Goal: Information Seeking & Learning: Find specific fact

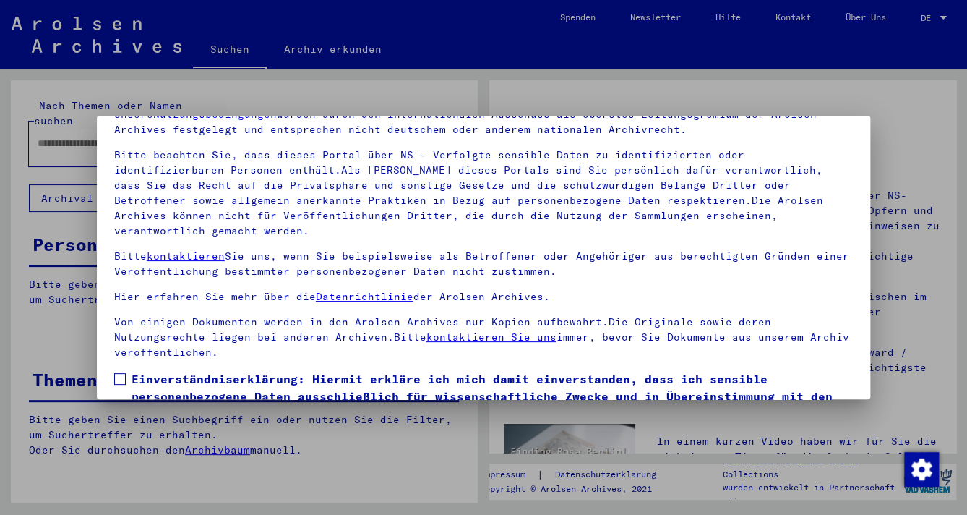
scroll to position [124, 0]
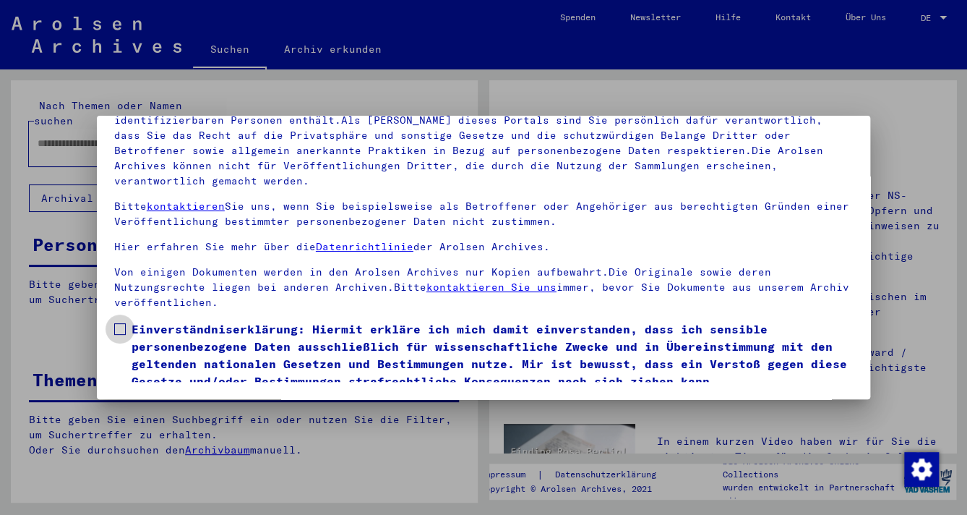
click at [118, 323] on span at bounding box center [120, 329] width 12 height 12
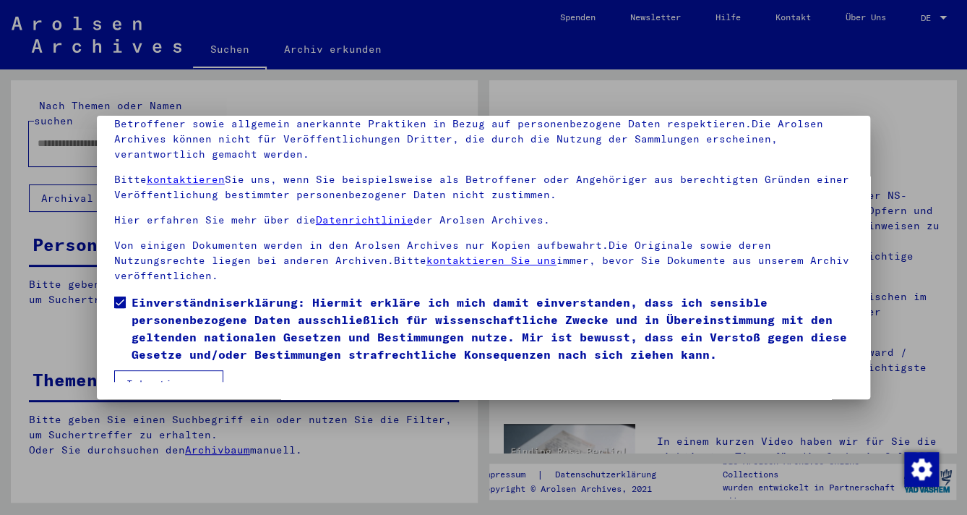
click at [167, 372] on button "Ich stimme zu" at bounding box center [168, 383] width 109 height 27
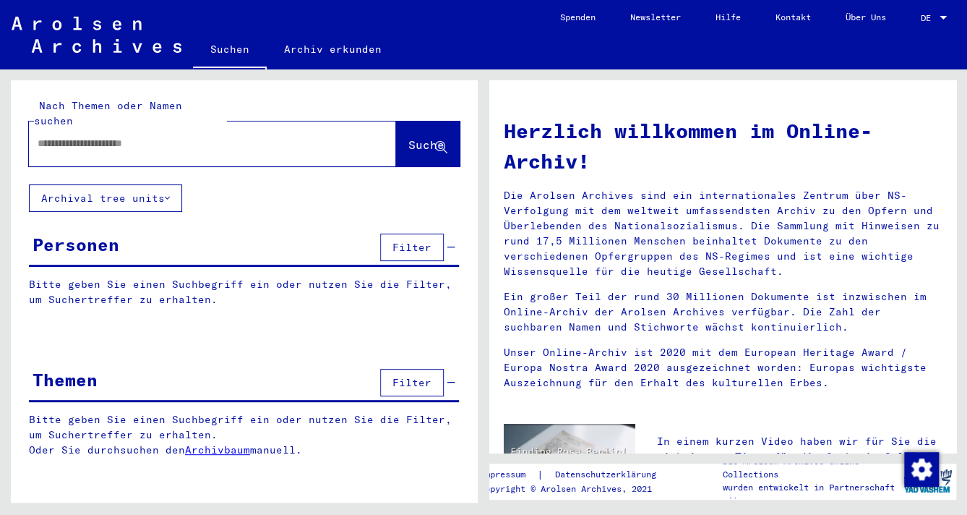
click at [75, 136] on input "text" at bounding box center [195, 143] width 315 height 15
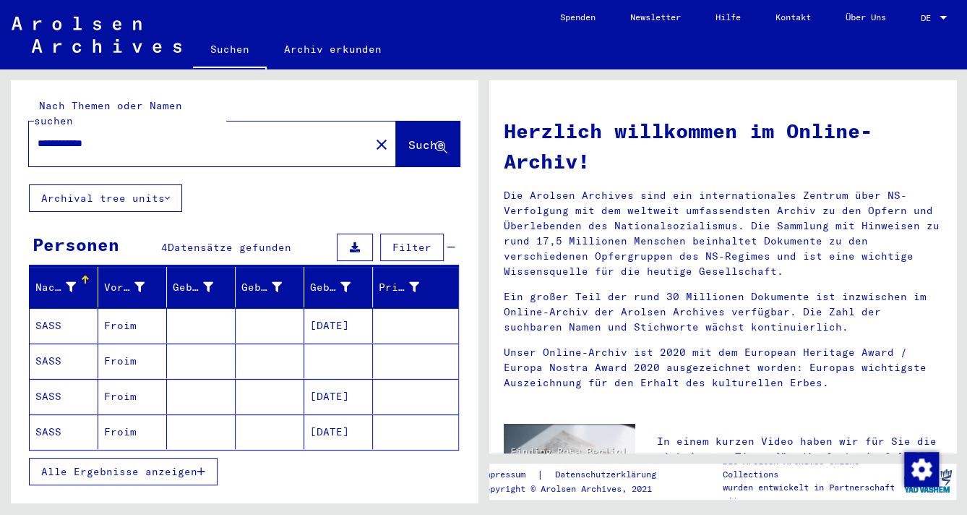
click at [124, 465] on span "Alle Ergebnisse anzeigen" at bounding box center [119, 471] width 156 height 13
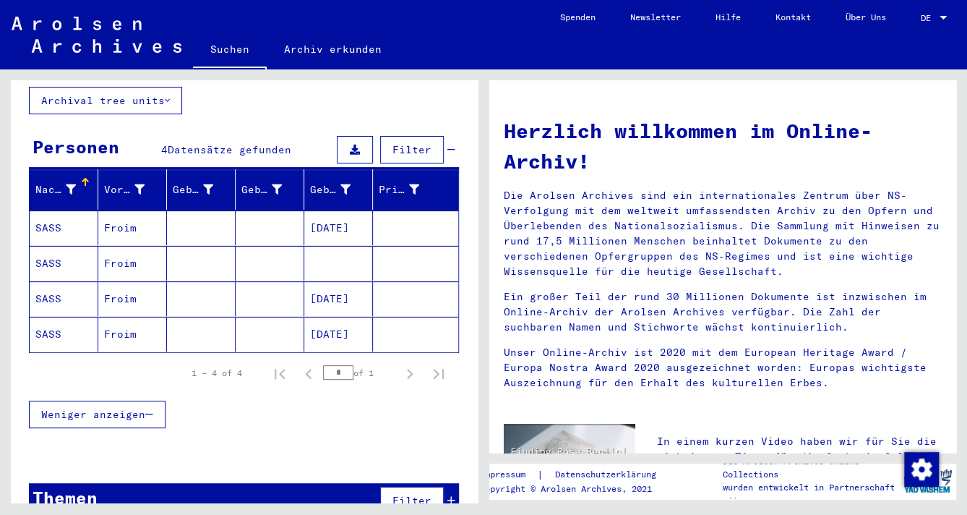
scroll to position [102, 0]
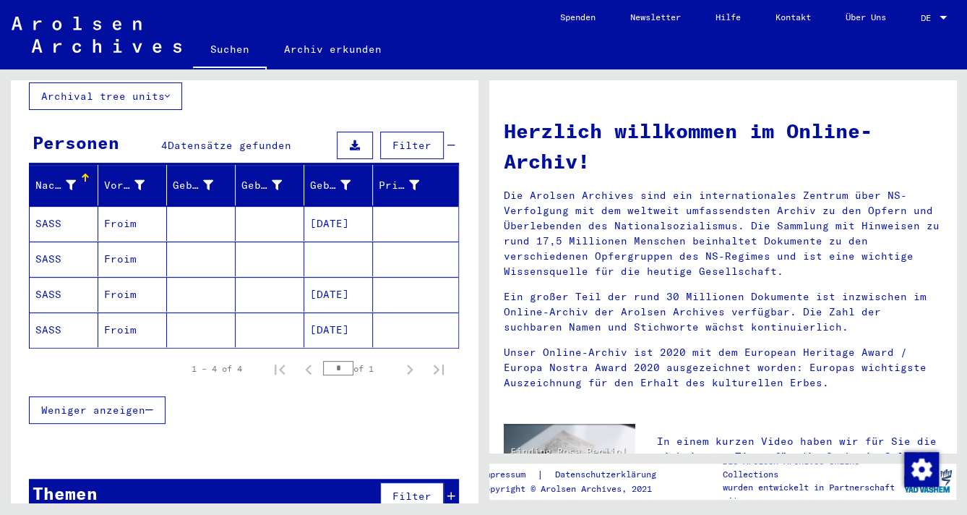
click at [72, 243] on mat-cell "SASS" at bounding box center [64, 258] width 69 height 35
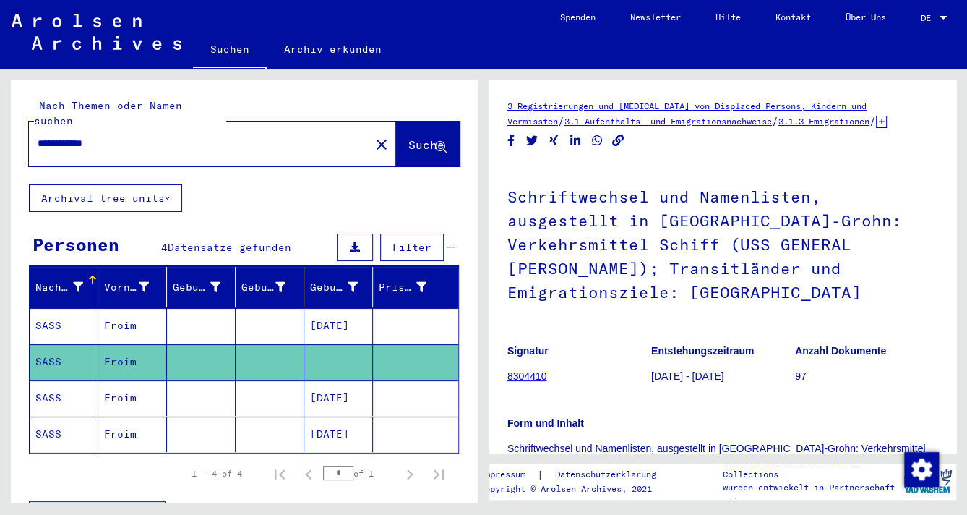
drag, startPoint x: 87, startPoint y: 130, endPoint x: 275, endPoint y: 159, distance: 189.4
click at [0, 98] on html "**********" at bounding box center [483, 257] width 967 height 515
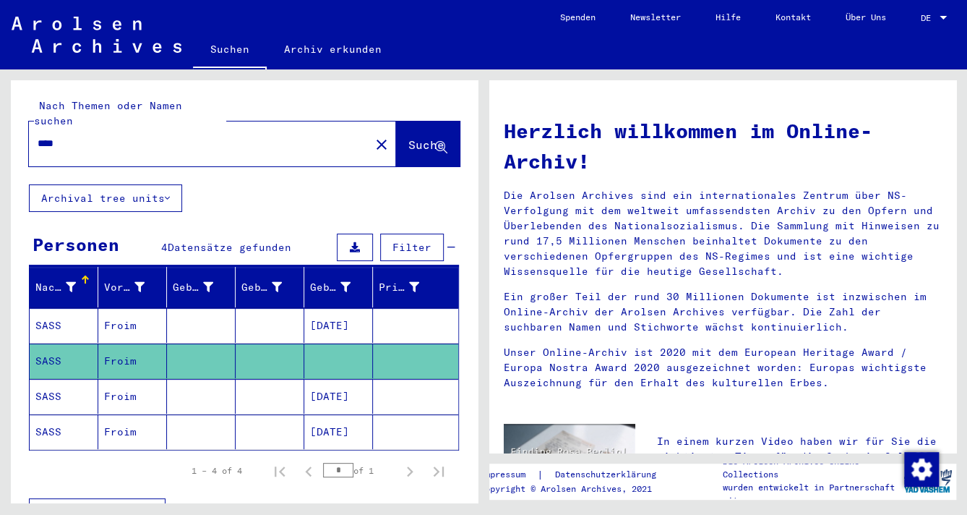
type input "****"
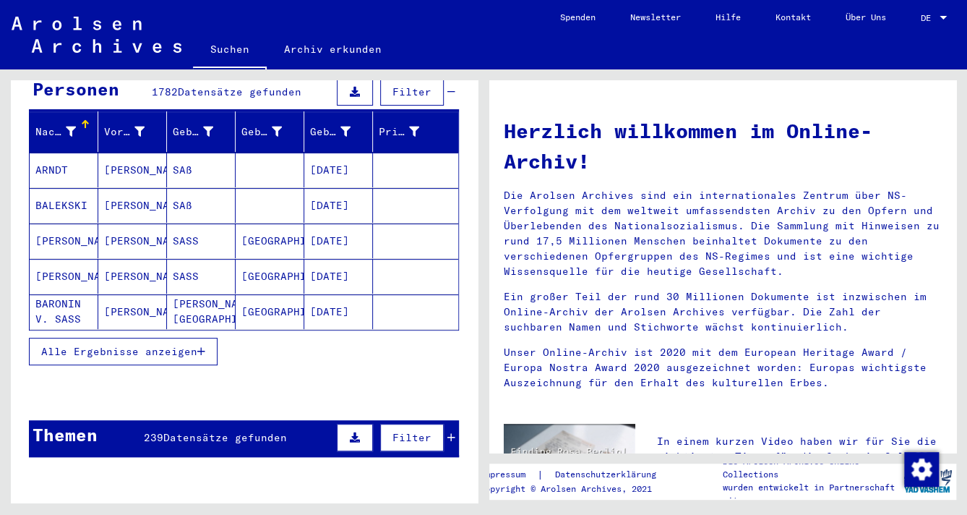
scroll to position [180, 0]
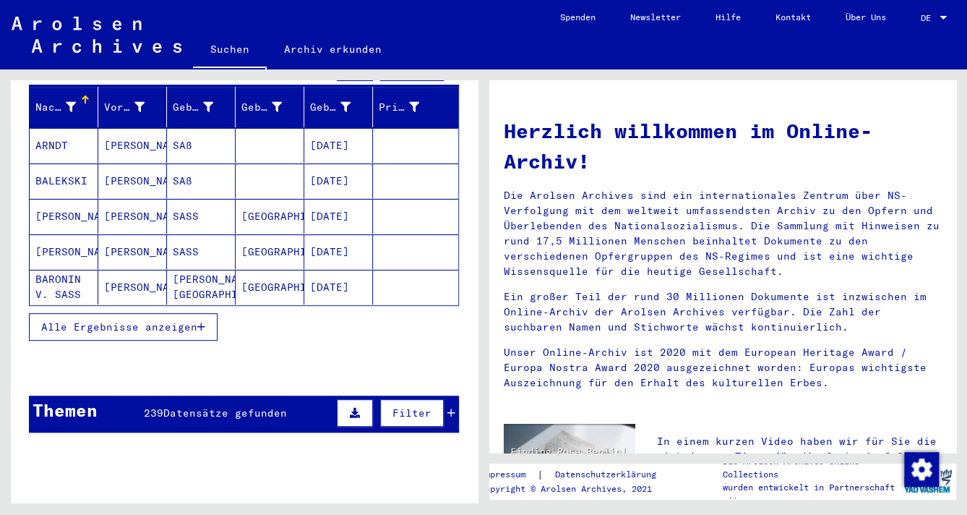
click at [72, 313] on button "Alle Ergebnisse anzeigen" at bounding box center [123, 326] width 189 height 27
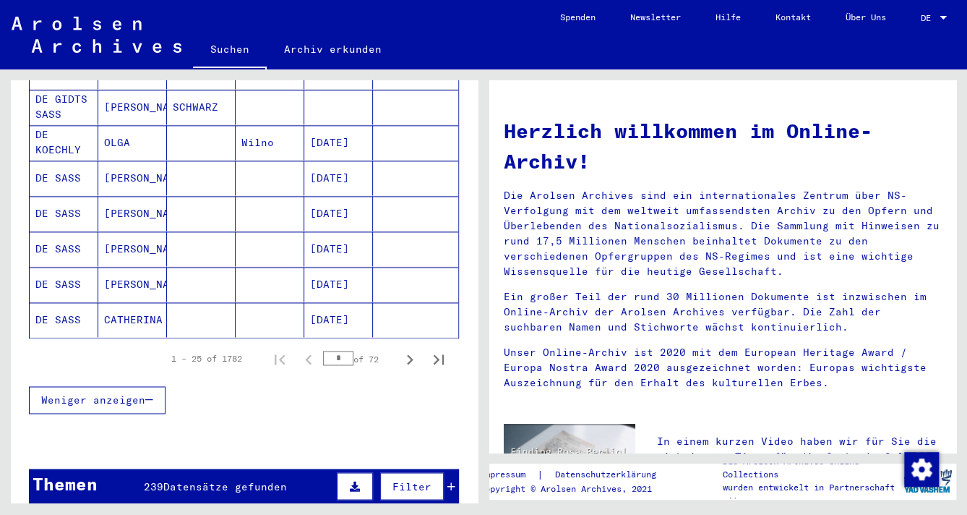
scroll to position [862, 0]
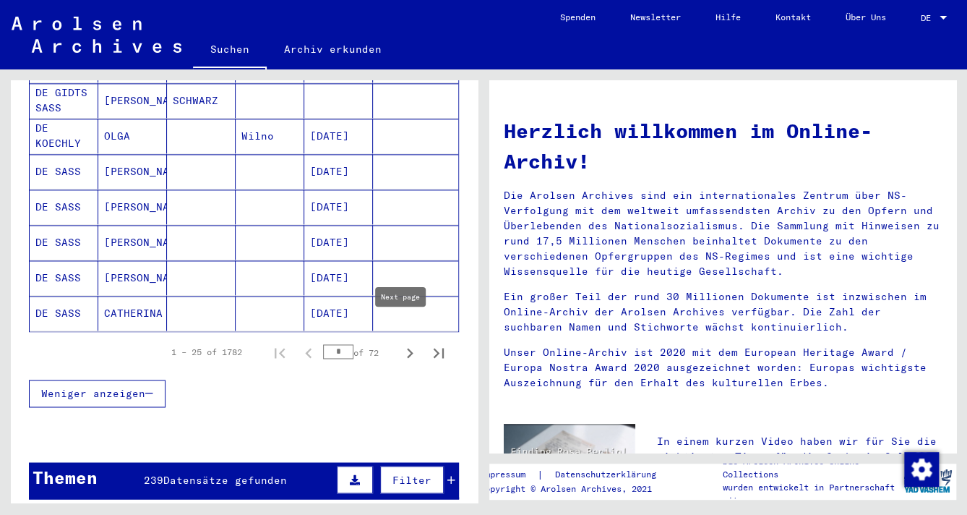
click at [405, 343] on icon "Next page" at bounding box center [410, 353] width 20 height 20
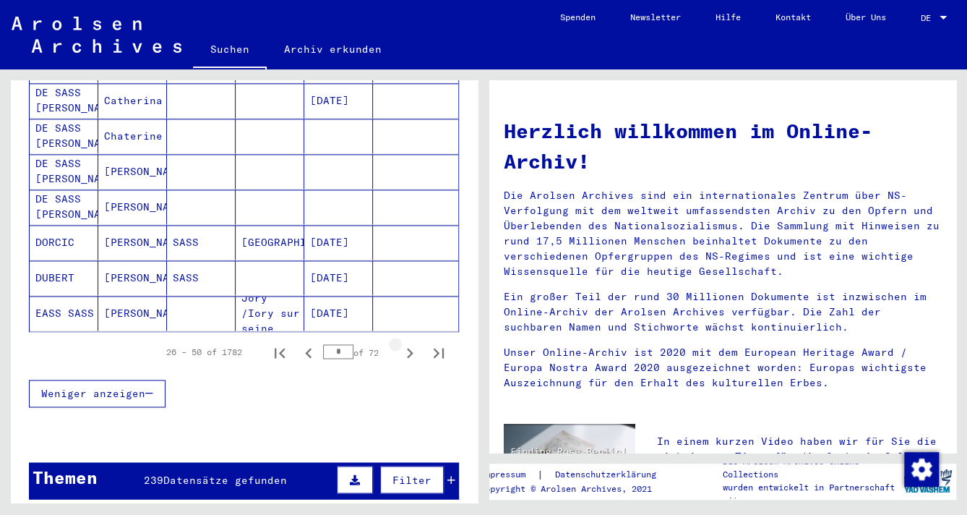
click at [405, 343] on icon "Next page" at bounding box center [410, 353] width 20 height 20
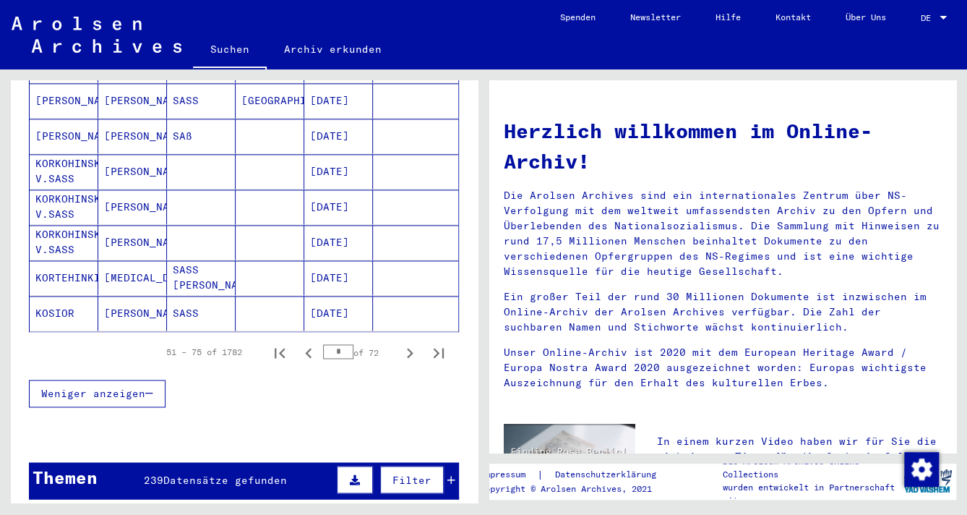
click at [405, 343] on icon "Next page" at bounding box center [410, 353] width 20 height 20
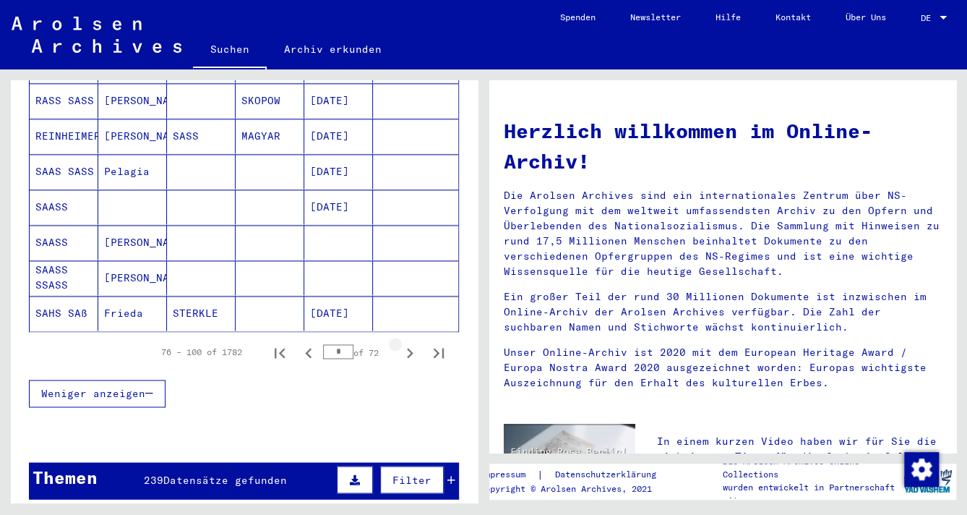
click at [405, 343] on icon "Next page" at bounding box center [410, 353] width 20 height 20
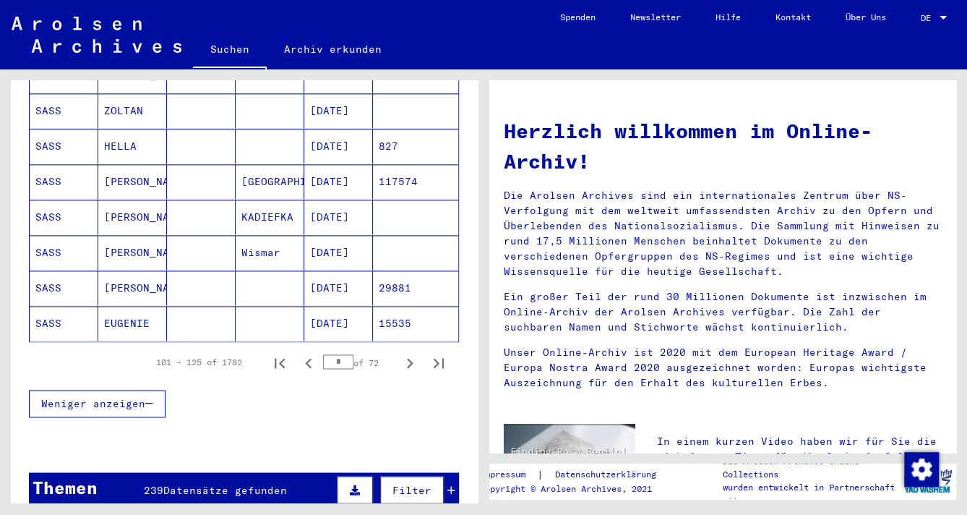
scroll to position [856, 0]
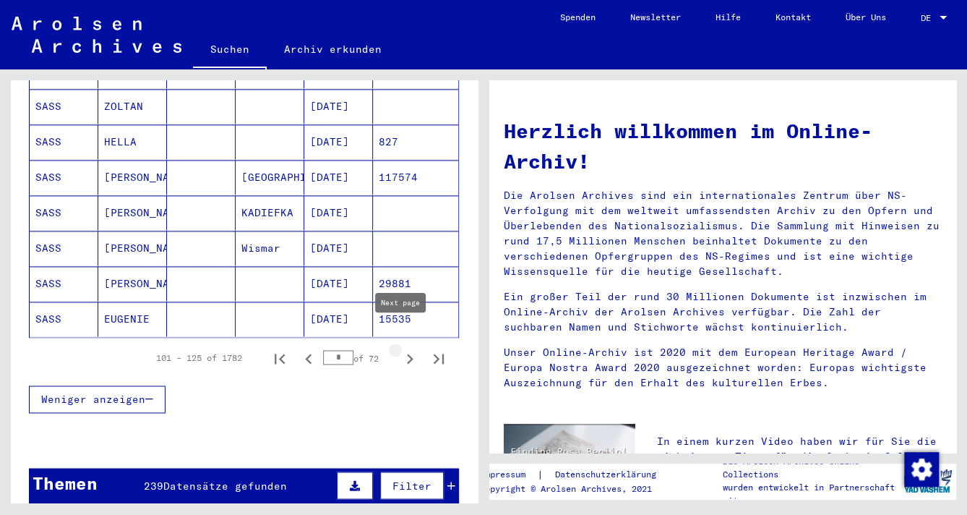
click at [407, 353] on icon "Next page" at bounding box center [410, 358] width 7 height 10
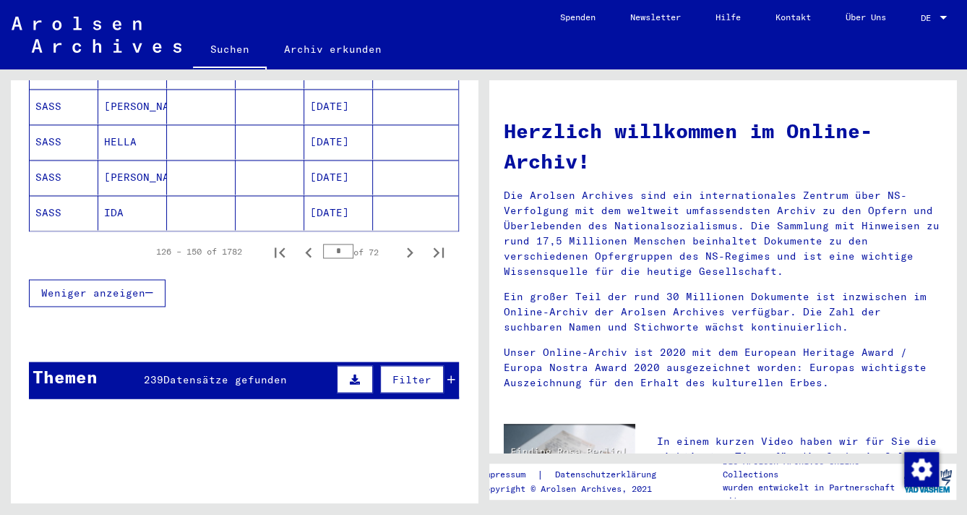
scroll to position [974, 0]
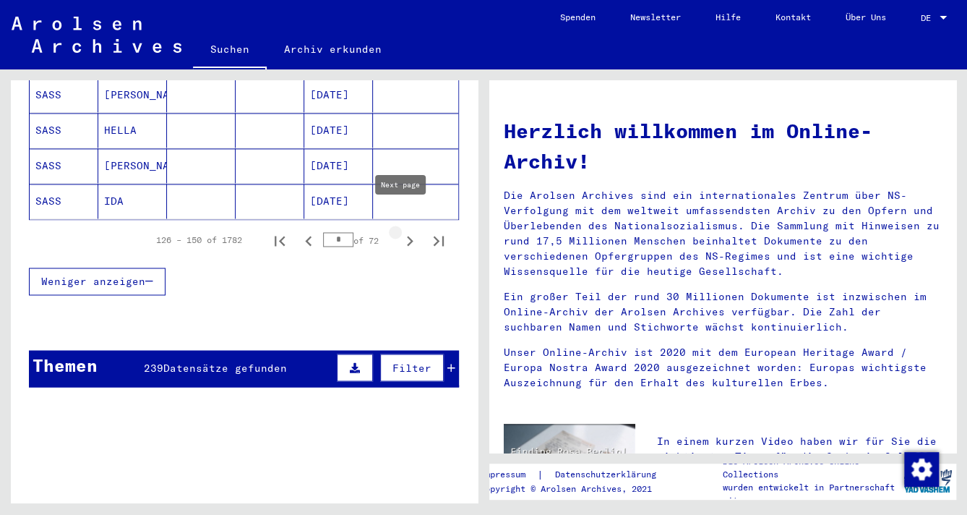
click at [407, 236] on icon "Next page" at bounding box center [410, 241] width 7 height 10
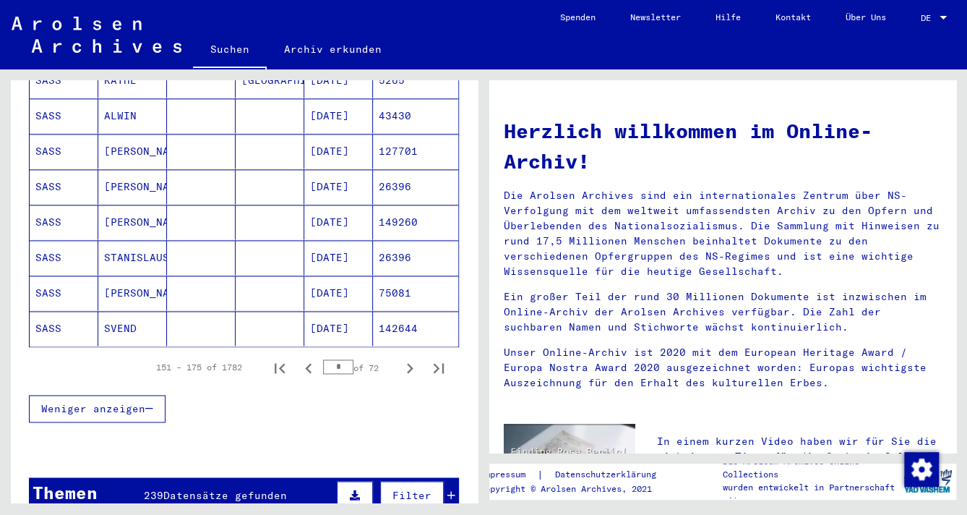
scroll to position [937, 0]
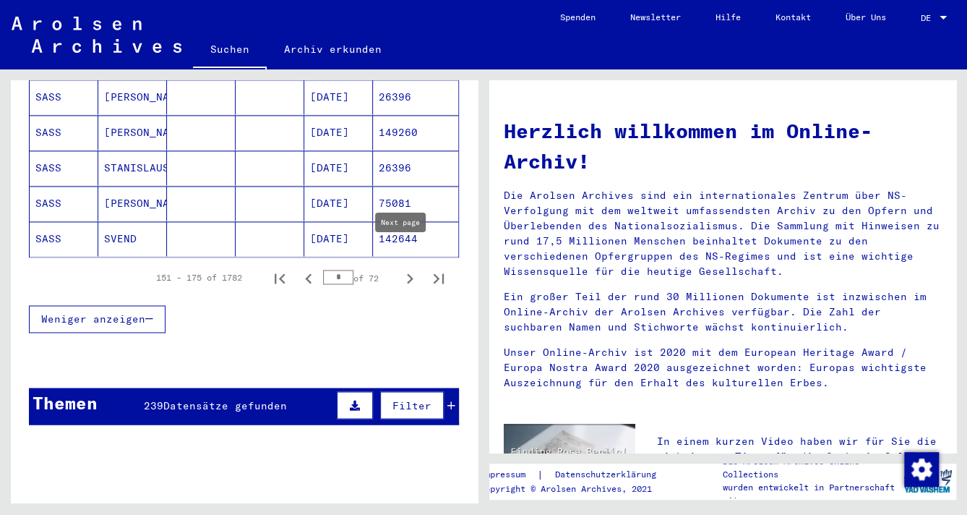
click at [407, 273] on icon "Next page" at bounding box center [410, 278] width 7 height 10
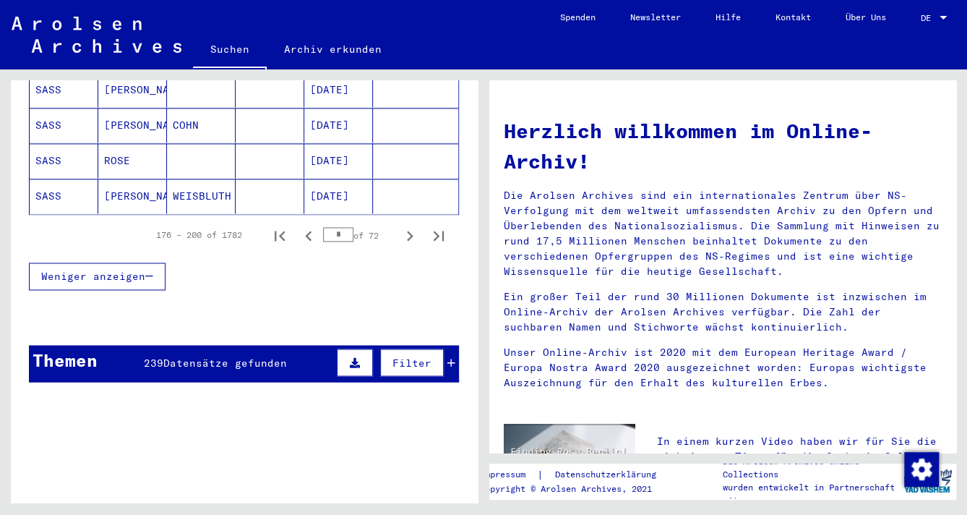
scroll to position [974, 0]
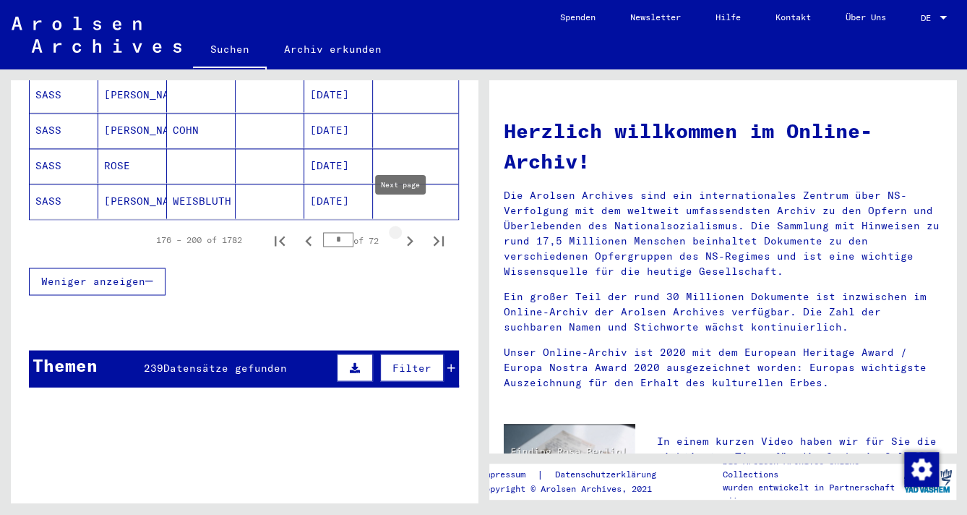
click at [407, 236] on icon "Next page" at bounding box center [410, 241] width 7 height 10
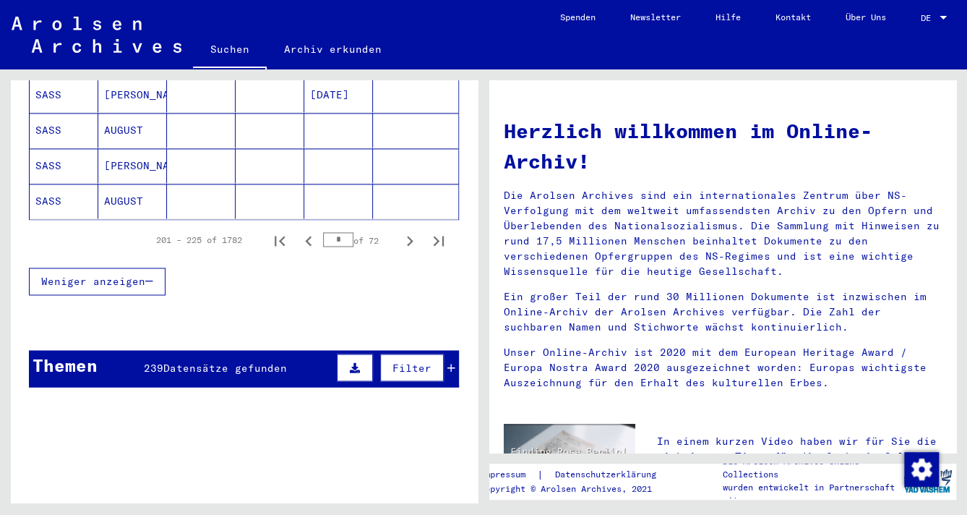
scroll to position [992, 0]
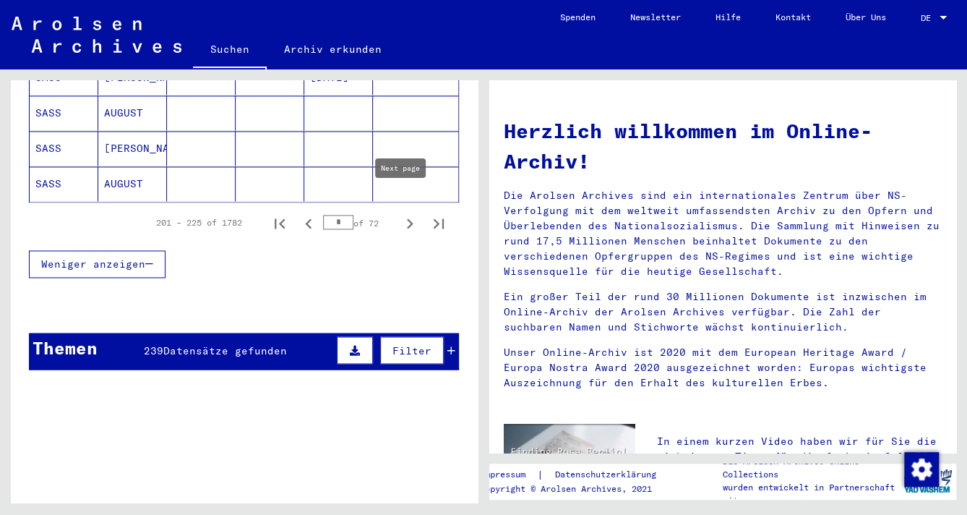
click at [407, 218] on icon "Next page" at bounding box center [410, 223] width 7 height 10
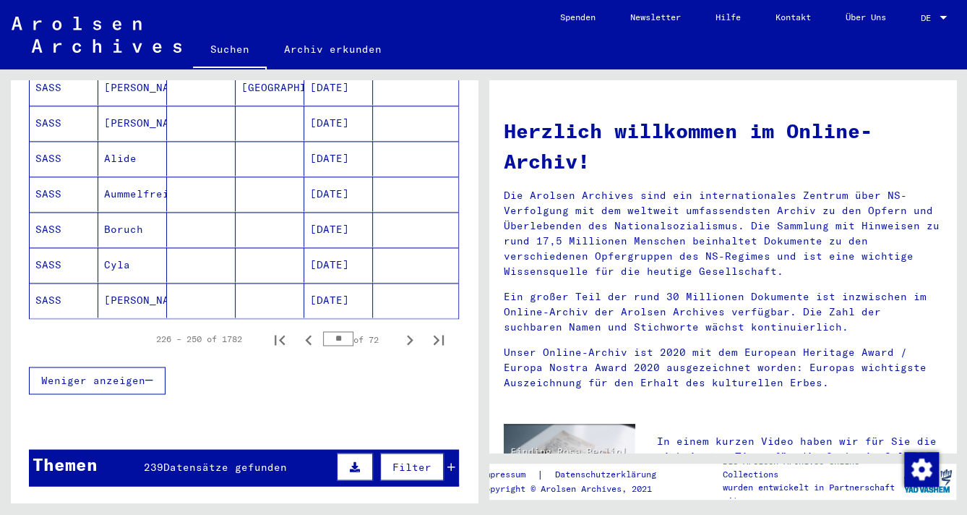
scroll to position [880, 0]
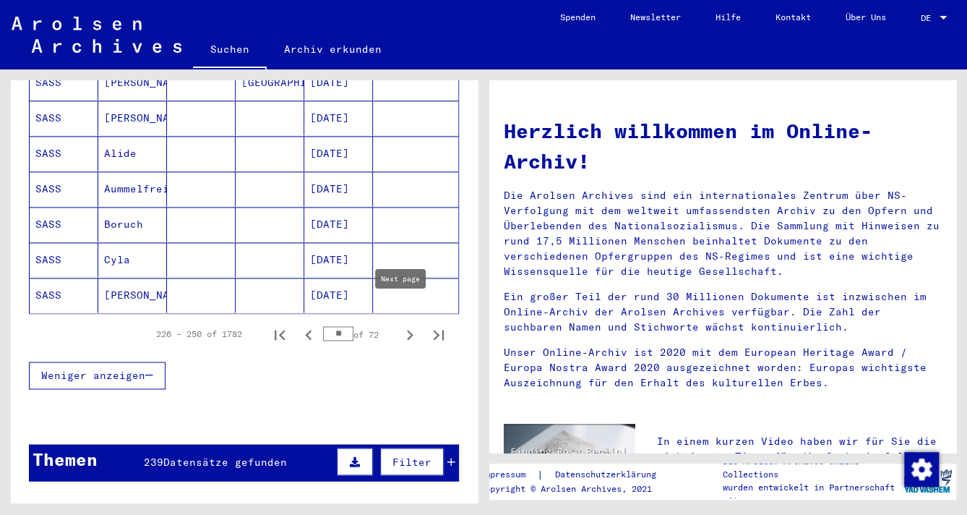
click at [400, 325] on icon "Next page" at bounding box center [410, 335] width 20 height 20
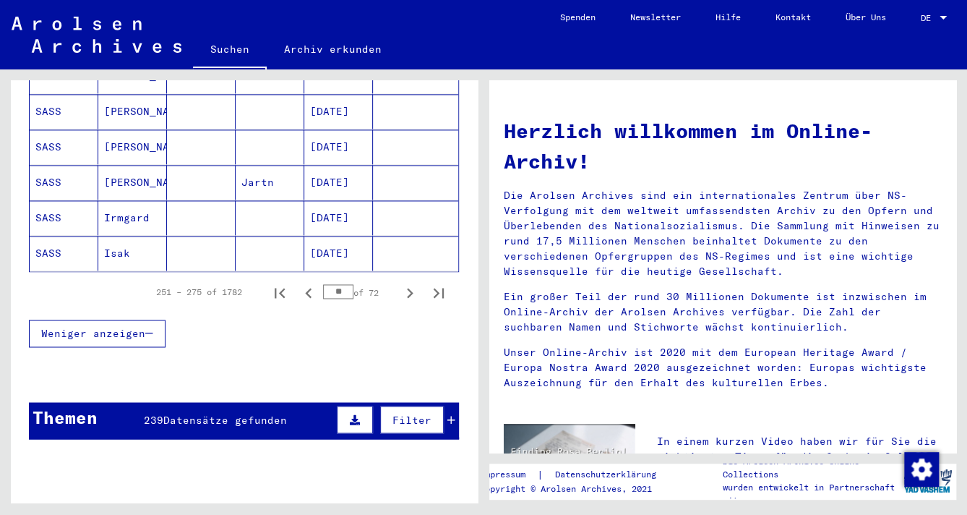
scroll to position [1010, 0]
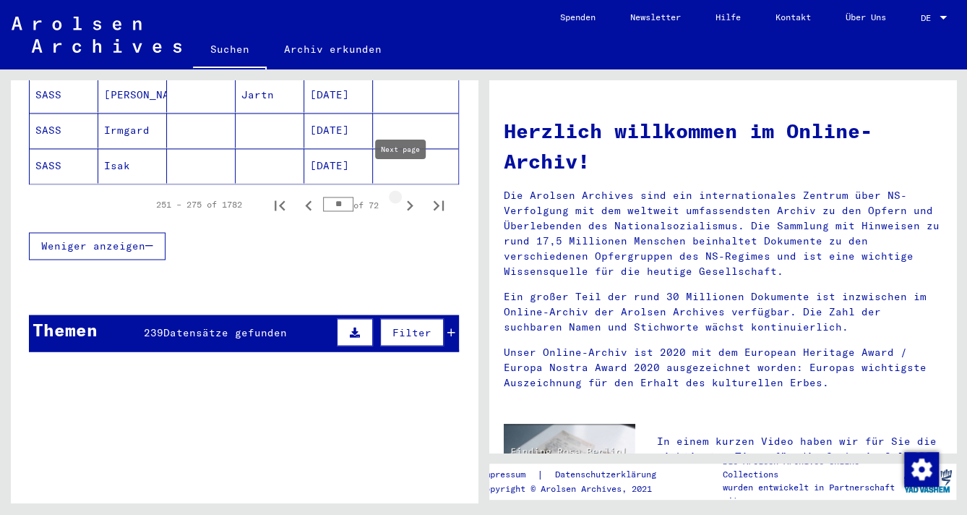
click at [407, 200] on icon "Next page" at bounding box center [410, 205] width 7 height 10
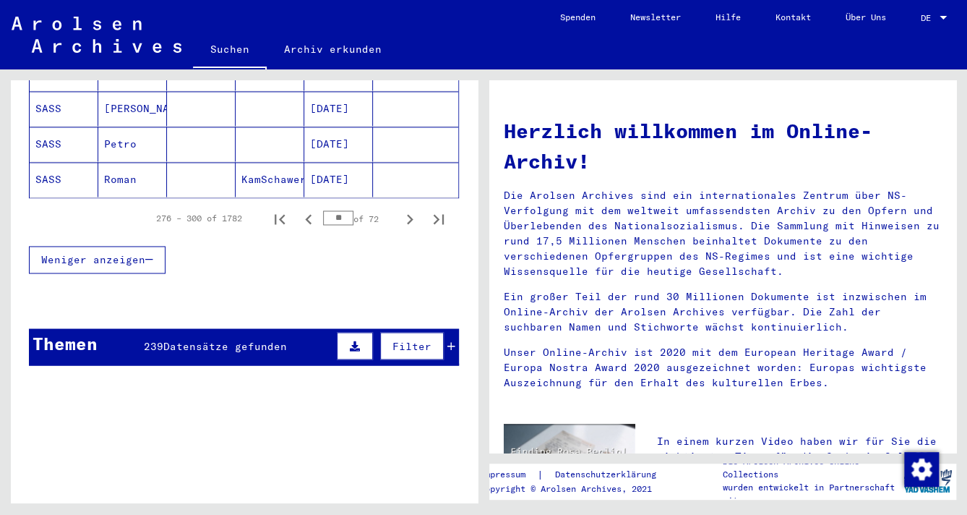
scroll to position [1022, 0]
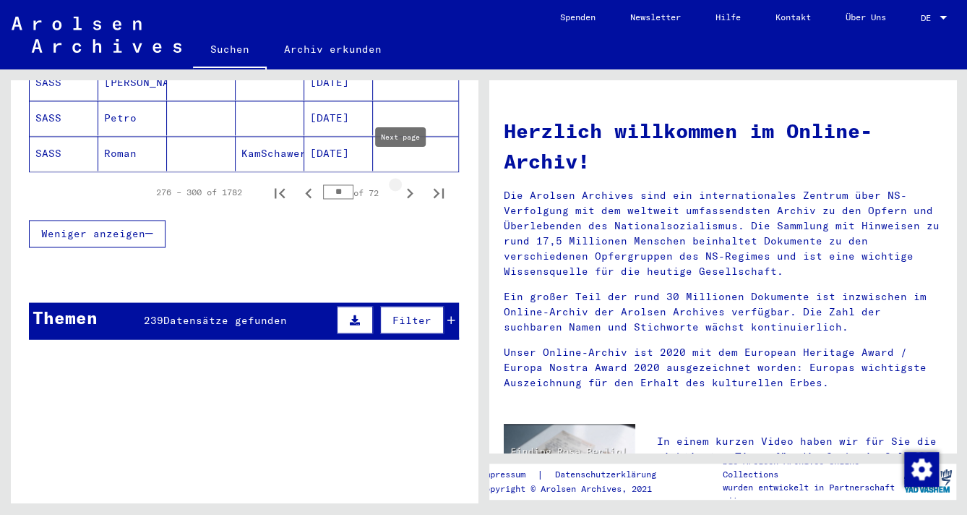
click at [407, 188] on icon "Next page" at bounding box center [410, 193] width 7 height 10
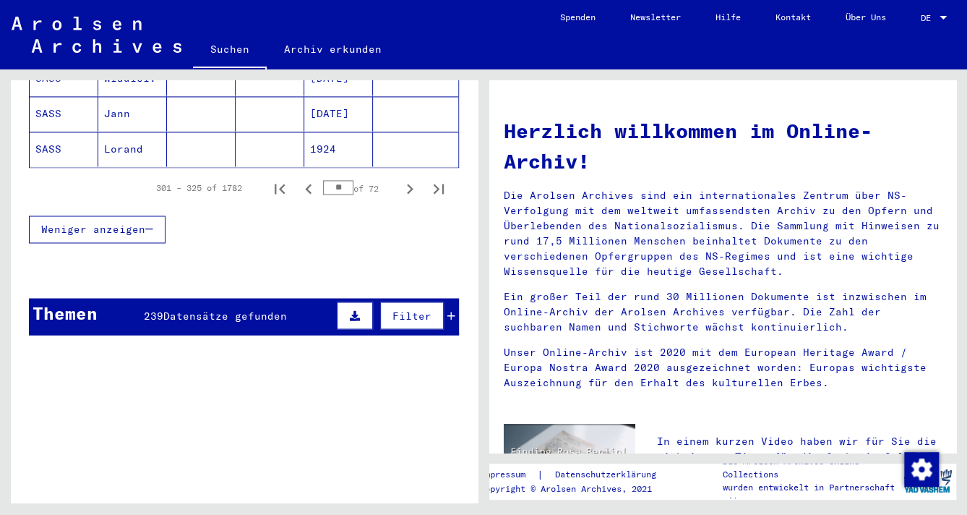
scroll to position [1034, 0]
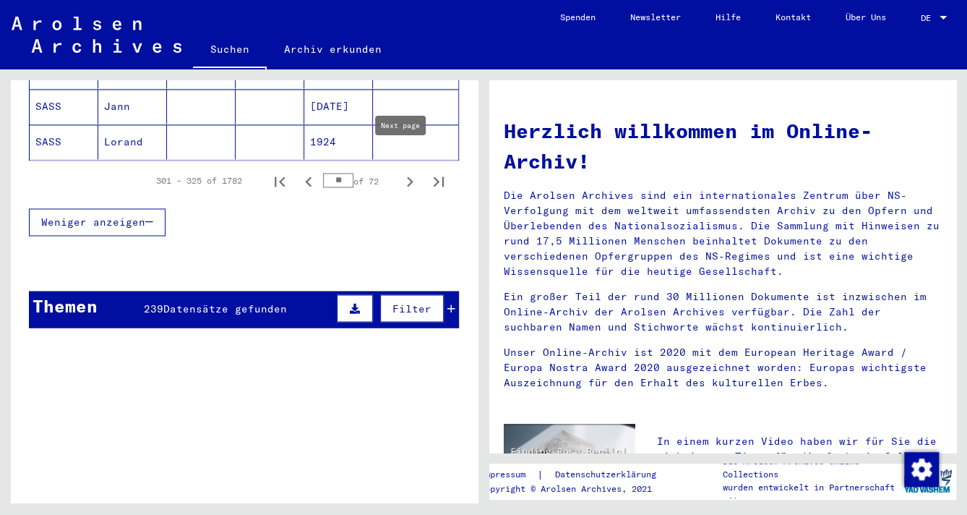
click at [400, 171] on icon "Next page" at bounding box center [410, 181] width 20 height 20
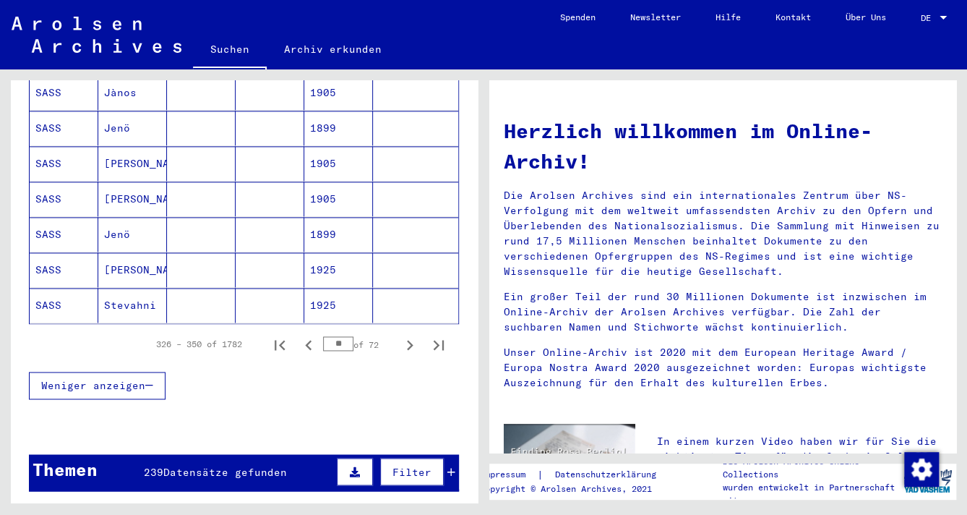
scroll to position [873, 0]
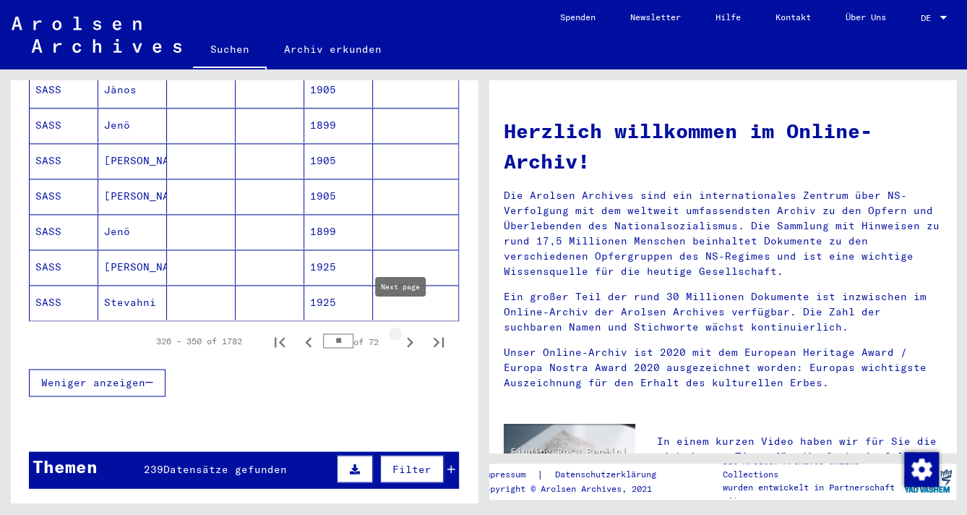
click at [400, 332] on icon "Next page" at bounding box center [410, 342] width 20 height 20
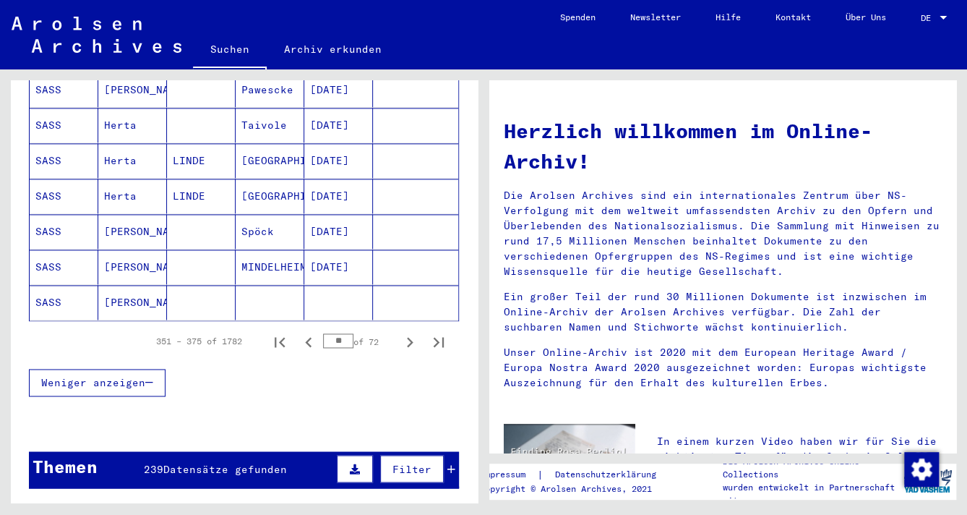
click at [44, 108] on mat-cell "SASS" at bounding box center [64, 125] width 69 height 35
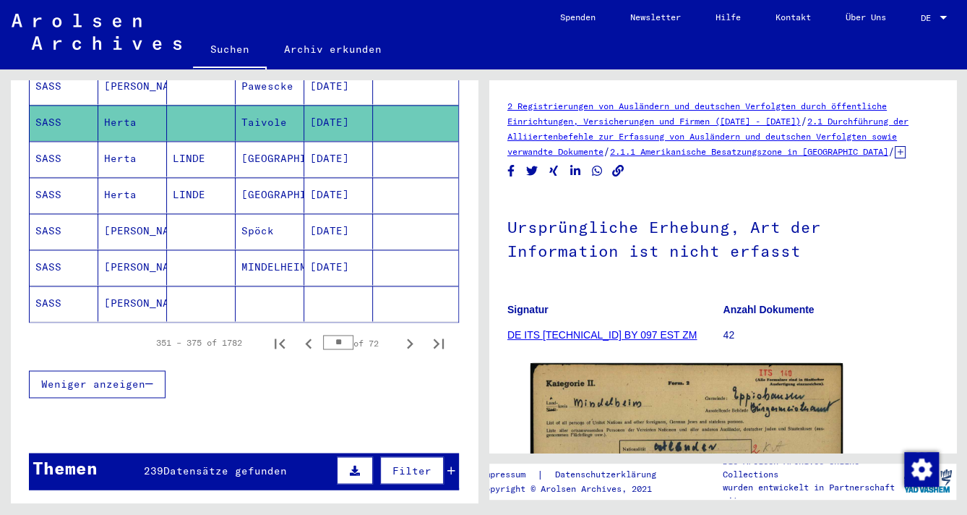
scroll to position [906, 0]
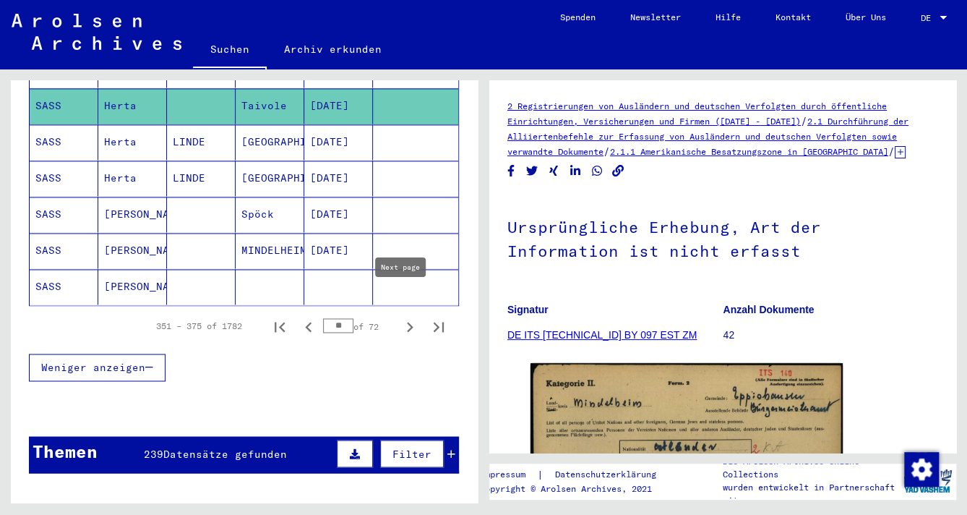
click at [400, 317] on icon "Next page" at bounding box center [410, 327] width 20 height 20
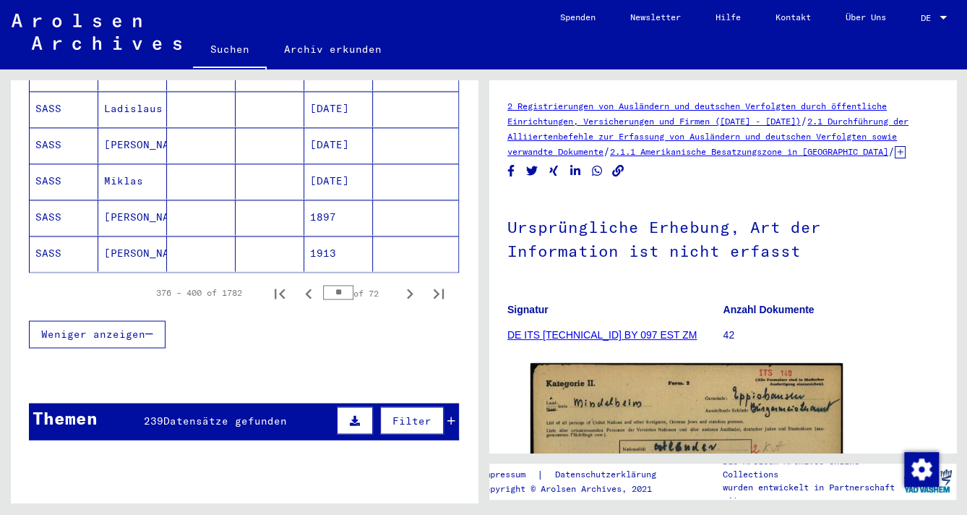
scroll to position [963, 0]
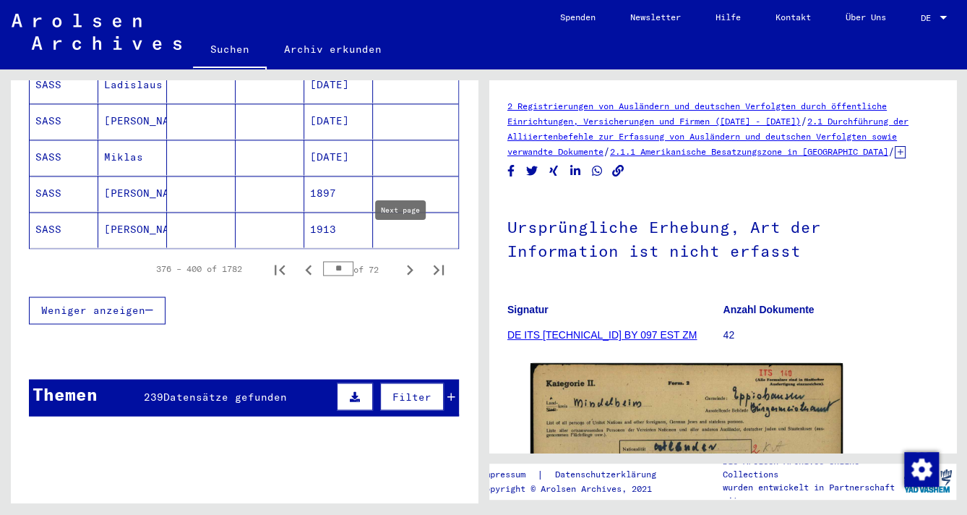
click at [400, 259] on icon "Next page" at bounding box center [410, 269] width 20 height 20
type input "**"
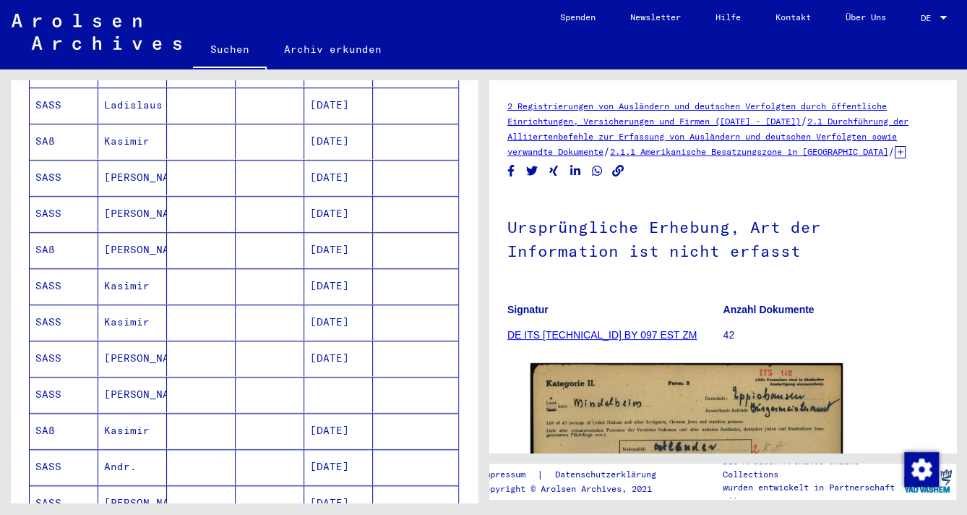
scroll to position [0, 0]
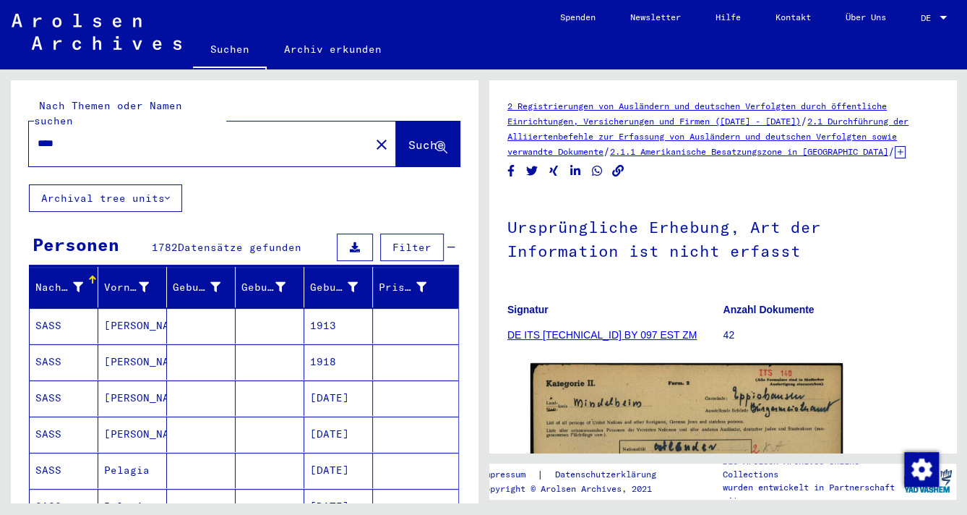
drag, startPoint x: 80, startPoint y: 124, endPoint x: 46, endPoint y: 128, distance: 34.2
click at [50, 136] on input "****" at bounding box center [200, 143] width 324 height 15
type input "*"
type input "**********"
